Goal: Transaction & Acquisition: Purchase product/service

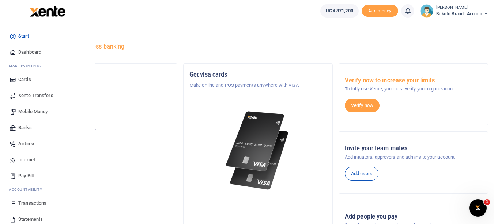
click at [22, 217] on span "Statements" at bounding box center [30, 219] width 24 height 7
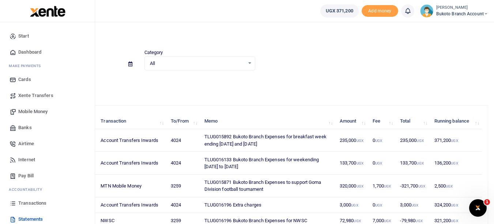
click at [29, 117] on link "Mobile Money" at bounding box center [47, 112] width 83 height 16
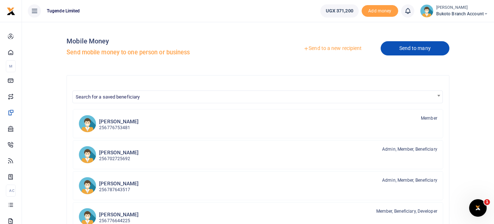
click at [401, 52] on link "Send to many" at bounding box center [414, 48] width 69 height 14
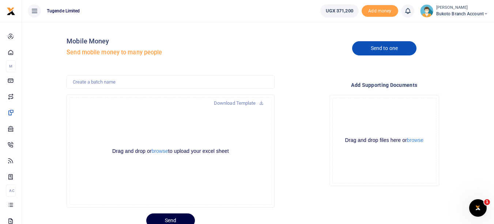
click at [395, 52] on link "Send to one" at bounding box center [384, 48] width 64 height 14
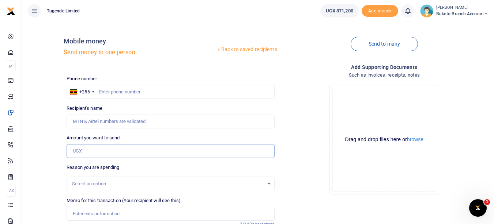
click at [103, 153] on input "Amount you want to send" at bounding box center [171, 151] width 208 height 14
paste input "232,000.00"
type input "232,000"
click at [126, 87] on input "text" at bounding box center [171, 92] width 208 height 14
type input "1"
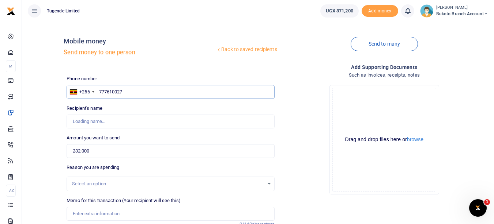
type input "777610027"
type input "Bromea Khwaka"
click at [299, 145] on div "Drop your files here Drag and drop files here or browse Powered by Uppy" at bounding box center [384, 139] width 208 height 121
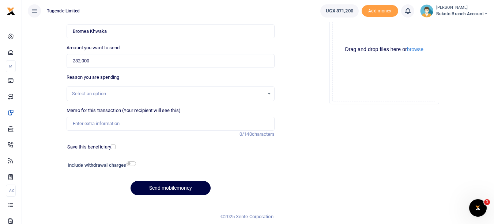
scroll to position [92, 0]
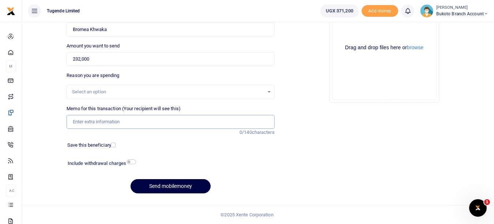
click at [190, 123] on input "Memo for this transaction (Your recipient will see this)" at bounding box center [171, 122] width 208 height 14
paste input "TLUG-015892"
click at [87, 121] on input "TLUG-015892" at bounding box center [171, 122] width 208 height 14
click at [109, 118] on input "TLUG015892" at bounding box center [171, 122] width 208 height 14
paste input "Bukoto Branch Expenses for breakfast week ending 26/07/25 and 02/08/25"
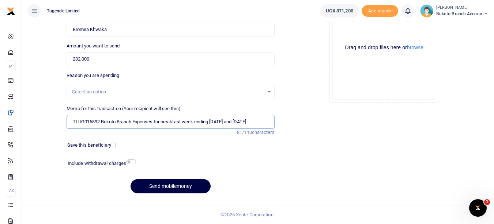
click at [218, 123] on input "TLUG015892 Bukoto Branch Expenses for breakfast week ending 26/07/25 and 02/08/…" at bounding box center [171, 122] width 208 height 14
click at [223, 122] on input "TLUG015892 Bukoto Branch Expenses for breakfast week ending 2607/25 and 02/08/25" at bounding box center [171, 122] width 208 height 14
click at [244, 123] on input "TLUG015892 Bukoto Branch Expenses for breakfast week ending 260725 and 02/08/25" at bounding box center [171, 122] width 208 height 14
click at [253, 124] on input "TLUG015892 Bukoto Branch Expenses for breakfast week ending 260725 and 0208/25" at bounding box center [171, 122] width 208 height 14
click at [249, 122] on input "TLUG015892 Bukoto Branch Expenses for breakfast week ending 260725 and 0208/25" at bounding box center [171, 122] width 208 height 14
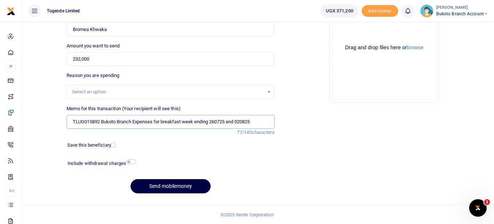
type input "TLUG015892 Bukoto Branch Expenses for breakfast week ending 260725 and 020825"
click at [305, 115] on div "Add supporting Documents Such as invoices, receipts, notes Drop your files here…" at bounding box center [383, 85] width 213 height 229
click at [172, 190] on button "Send mobilemoney" at bounding box center [170, 186] width 80 height 14
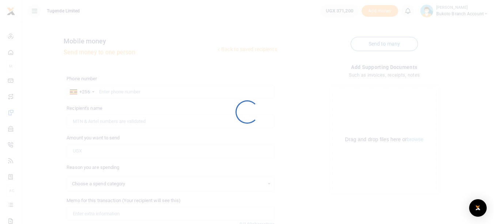
select select
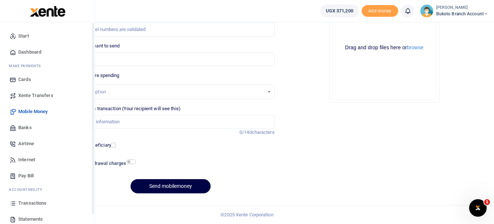
click at [14, 220] on icon at bounding box center [13, 219] width 7 height 7
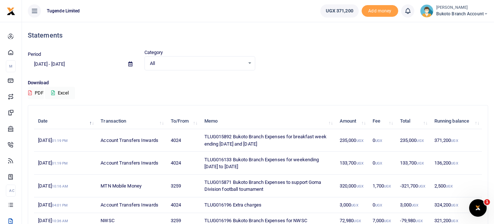
drag, startPoint x: 205, startPoint y: 159, endPoint x: 254, endPoint y: 167, distance: 49.2
click at [254, 167] on td "TLUG016133 Bukoto Branch Expenses for weekending 09th to 16th Aug 2025" at bounding box center [267, 163] width 135 height 23
copy td "TLUG016133 Bukoto Branch Expenses for weekending 09th to 16th Aug 2025"
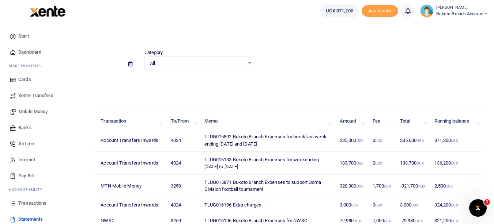
click at [41, 110] on span "Mobile Money" at bounding box center [32, 111] width 29 height 7
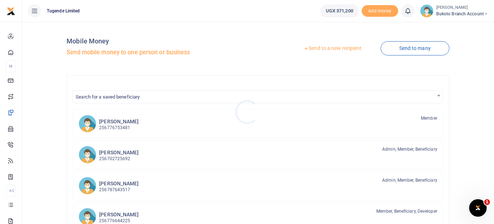
click at [408, 50] on div at bounding box center [247, 112] width 494 height 224
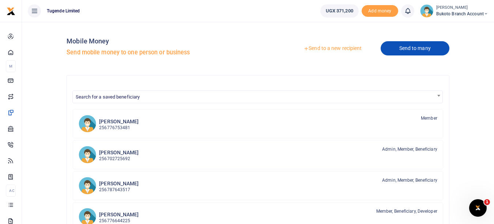
click at [407, 50] on link "Send to many" at bounding box center [414, 48] width 69 height 14
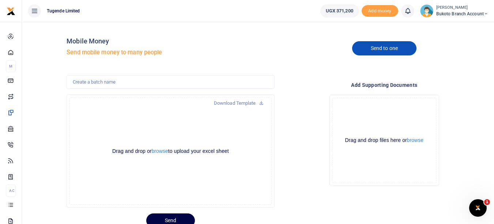
click at [357, 49] on link "Send to one" at bounding box center [384, 48] width 64 height 14
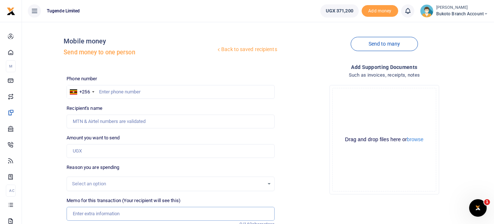
click at [98, 215] on input "Memo for this transaction (Your recipient will see this)" at bounding box center [171, 214] width 208 height 14
paste input "TLUG016133 Bukoto Branch Expenses for weekending 09th to 16th Aug 2025"
type input "TLUG016133 Bukoto Branch Expenses for weekending 09th to 16th Aug 2025"
click at [129, 156] on input "Amount you want to send" at bounding box center [171, 151] width 208 height 14
type input "132,000"
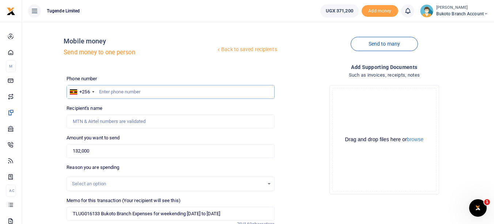
click at [130, 97] on input "text" at bounding box center [171, 92] width 208 height 14
type input "777610027"
type input "Bromea Khwaka"
type input "777610027"
click at [302, 132] on div "Drop your files here Drag and drop files here or browse Powered by Uppy" at bounding box center [384, 139] width 208 height 121
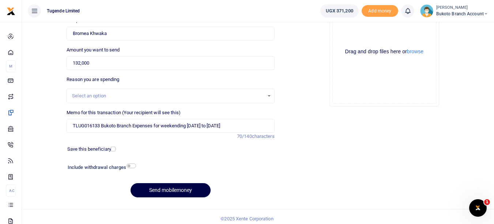
scroll to position [92, 0]
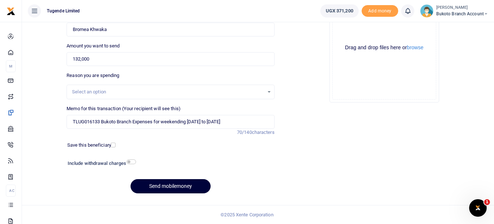
click at [175, 184] on button "Send mobilemoney" at bounding box center [170, 186] width 80 height 14
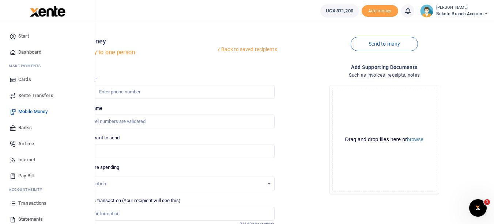
click at [40, 201] on span "Transactions" at bounding box center [32, 203] width 28 height 7
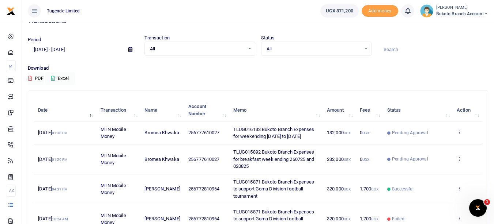
click at [349, 81] on div "Download PDF Excel" at bounding box center [258, 75] width 460 height 20
click at [350, 59] on div "Period [DATE] - [DATE] Transaction All Select an option... All Airtime Internet…" at bounding box center [258, 49] width 466 height 30
